Goal: Task Accomplishment & Management: Manage account settings

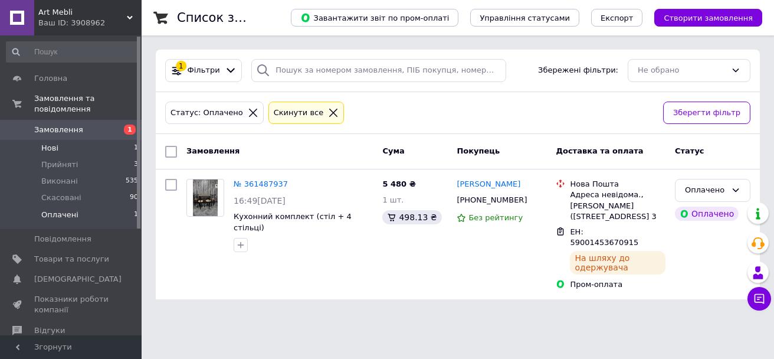
click at [99, 140] on li "Нові 1" at bounding box center [72, 148] width 145 height 17
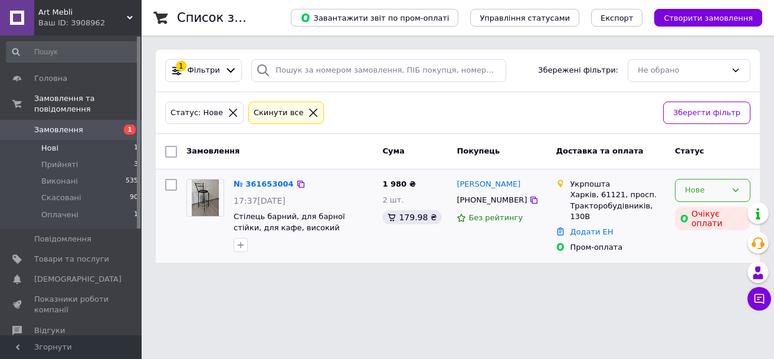
click at [733, 190] on icon at bounding box center [735, 189] width 9 height 9
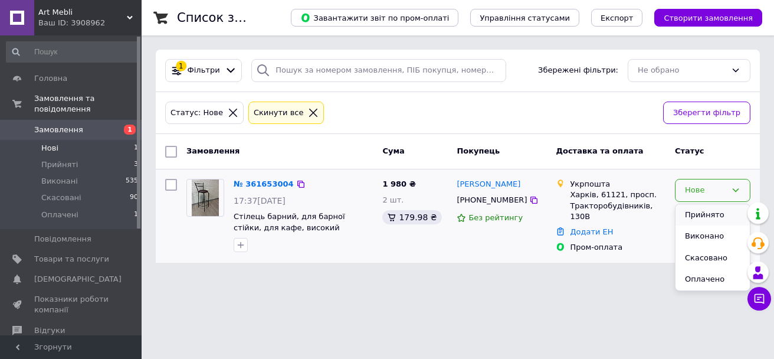
click at [683, 216] on li "Прийнято" at bounding box center [712, 215] width 74 height 22
